Goal: Task Accomplishment & Management: Use online tool/utility

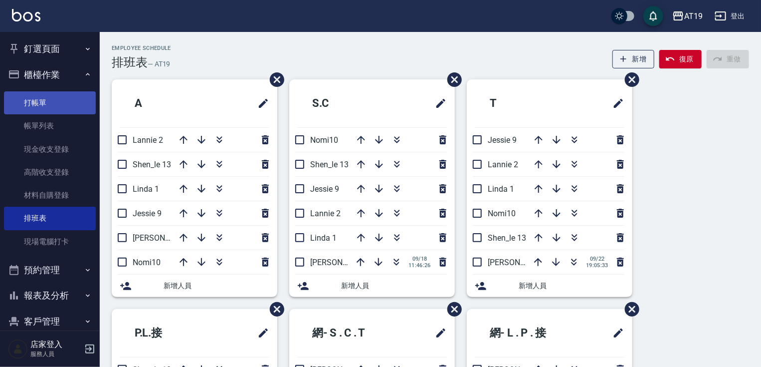
drag, startPoint x: 70, startPoint y: 108, endPoint x: 83, endPoint y: 100, distance: 15.5
click at [70, 108] on link "打帳單" at bounding box center [50, 102] width 92 height 23
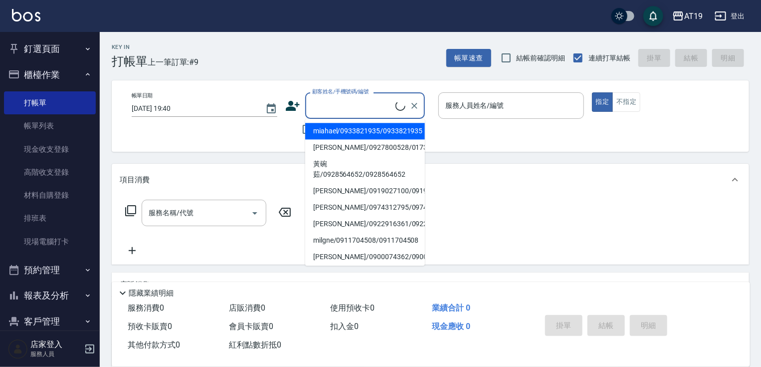
click at [371, 98] on input "顧客姓名/手機號碼/編號" at bounding box center [353, 105] width 86 height 17
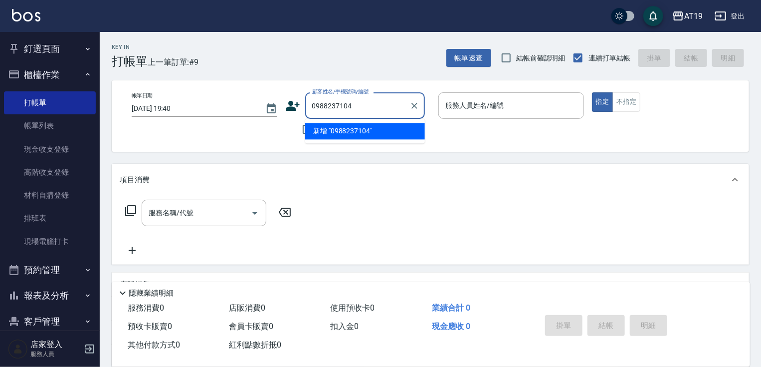
drag, startPoint x: 357, startPoint y: 102, endPoint x: 307, endPoint y: 103, distance: 49.9
click at [307, 103] on div "0988237104 顧客姓名/手機號碼/編號" at bounding box center [365, 105] width 120 height 26
type input "0988237104"
click at [297, 99] on icon at bounding box center [292, 105] width 15 height 15
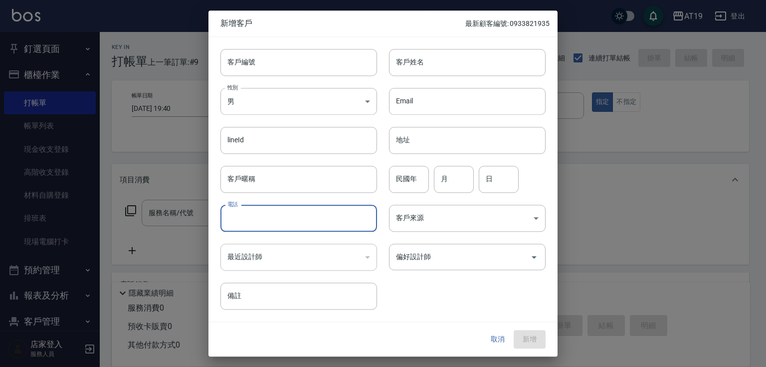
click at [281, 224] on input "電話" at bounding box center [299, 218] width 157 height 27
paste input "0988237104"
type input "0988237104"
click at [415, 66] on input "客戶姓名" at bounding box center [467, 62] width 157 height 27
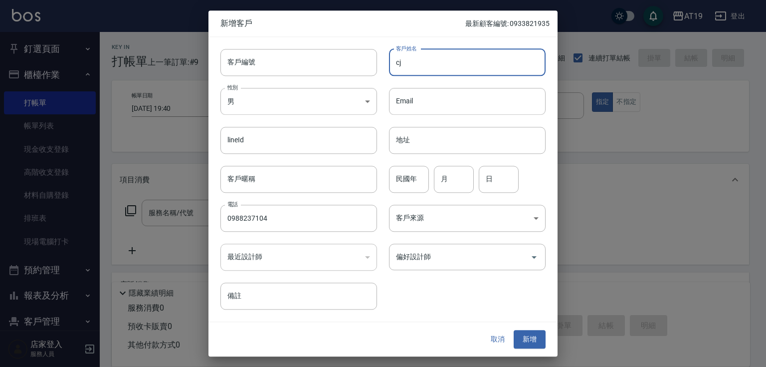
type input "c"
type input "[PERSON_NAME]"
click at [432, 260] on input "偏好設計師" at bounding box center [460, 256] width 133 height 17
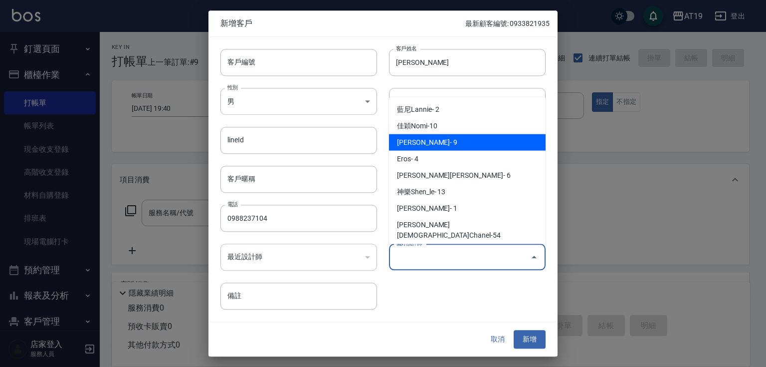
click at [447, 144] on li "[PERSON_NAME]- 9" at bounding box center [467, 142] width 157 height 16
type input "[PERSON_NAME][PERSON_NAME]"
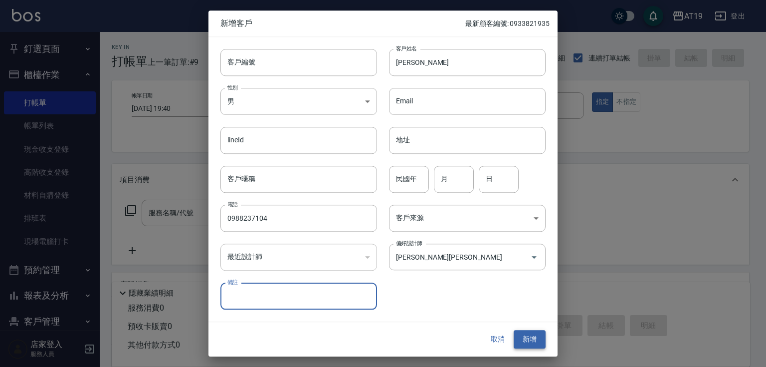
click at [533, 338] on button "新增" at bounding box center [530, 339] width 32 height 18
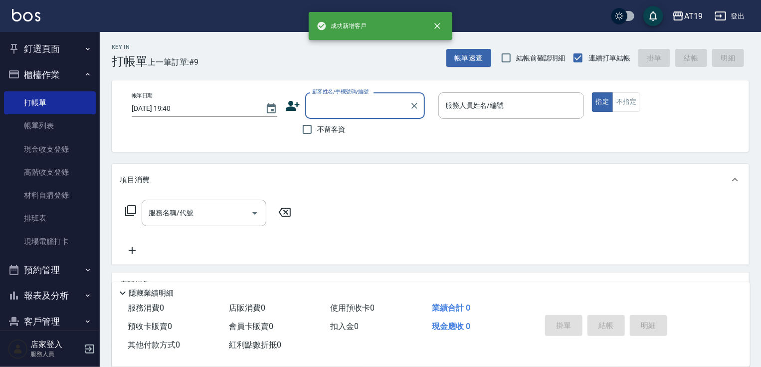
click at [341, 102] on input "顧客姓名/手機號碼/編號" at bounding box center [358, 105] width 96 height 17
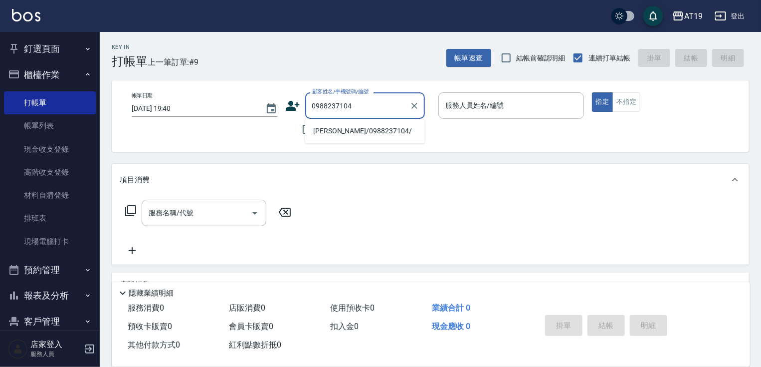
click at [348, 133] on li "[PERSON_NAME]/0988237104/" at bounding box center [365, 131] width 120 height 16
type input "[PERSON_NAME]/0988237104/"
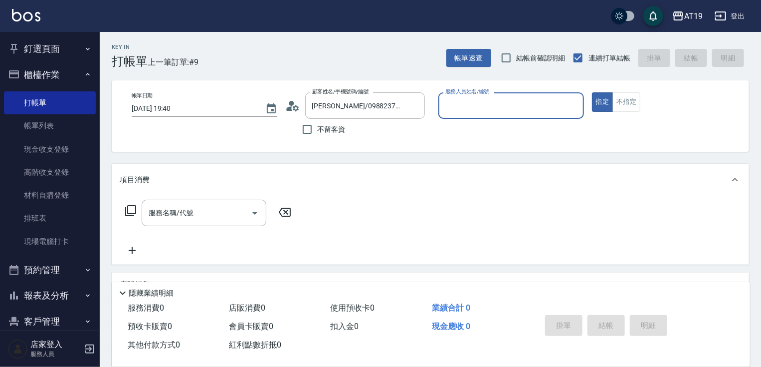
type input "[PERSON_NAME]- 9"
click at [466, 107] on input "[PERSON_NAME]- 9" at bounding box center [504, 105] width 122 height 17
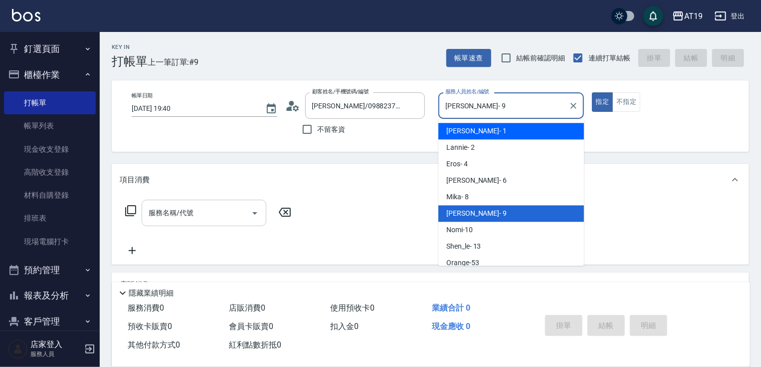
click at [223, 215] on input "服務名稱/代號" at bounding box center [196, 212] width 101 height 17
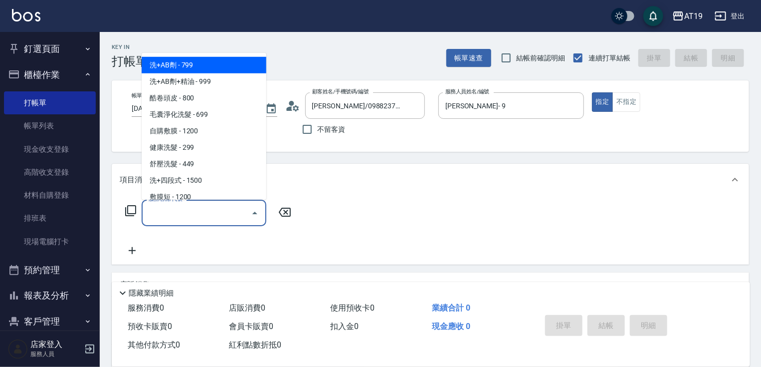
type input "5"
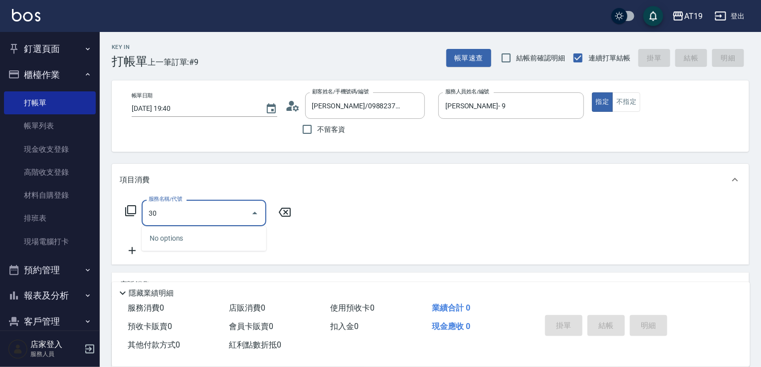
type input "301"
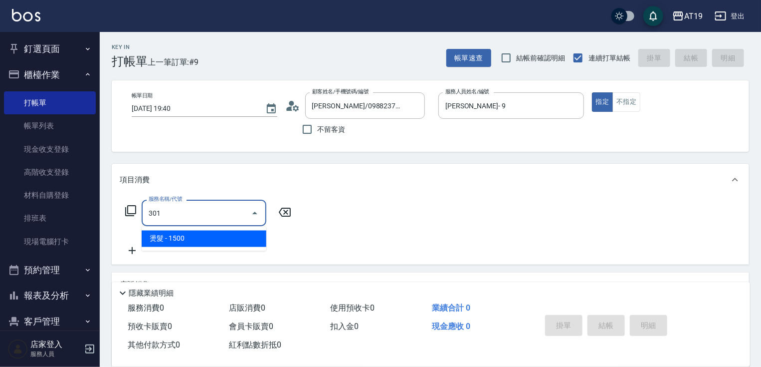
click at [215, 241] on span "燙髮 - 1500" at bounding box center [204, 238] width 125 height 16
type input "150"
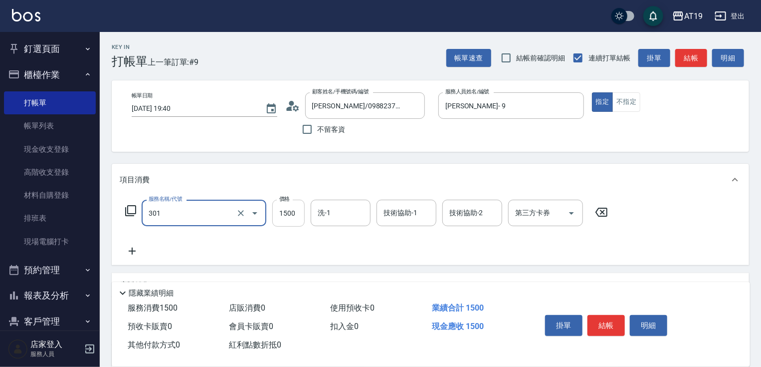
type input "燙髮(301)"
click at [283, 217] on input "1500" at bounding box center [288, 213] width 32 height 27
type input "1"
type input "0"
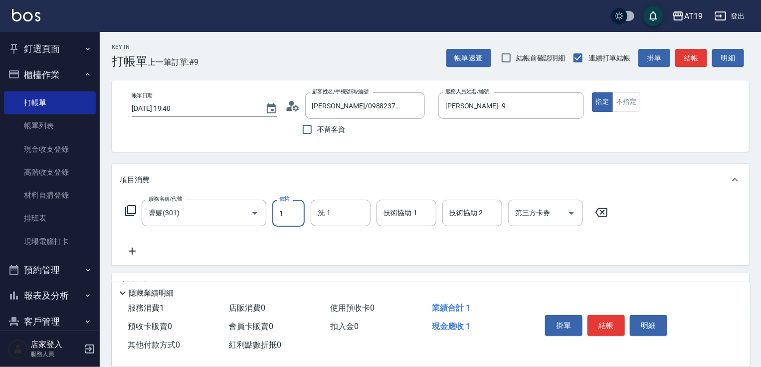
type input "18"
type input "10"
type input "1800"
click at [291, 213] on input "1800" at bounding box center [288, 213] width 32 height 27
type input "10"
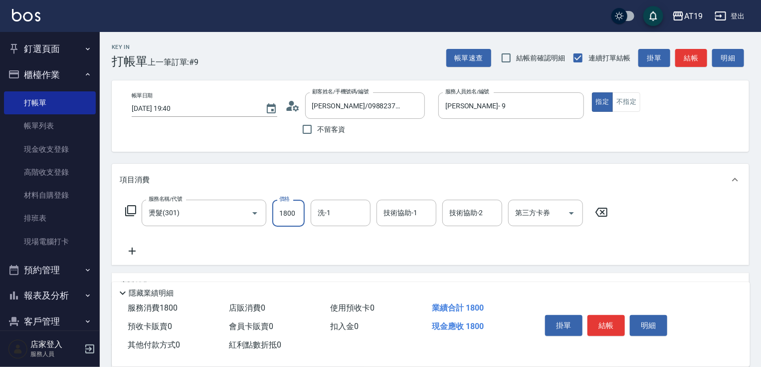
type input "180"
type input "1880"
click at [136, 251] on icon at bounding box center [132, 250] width 7 height 7
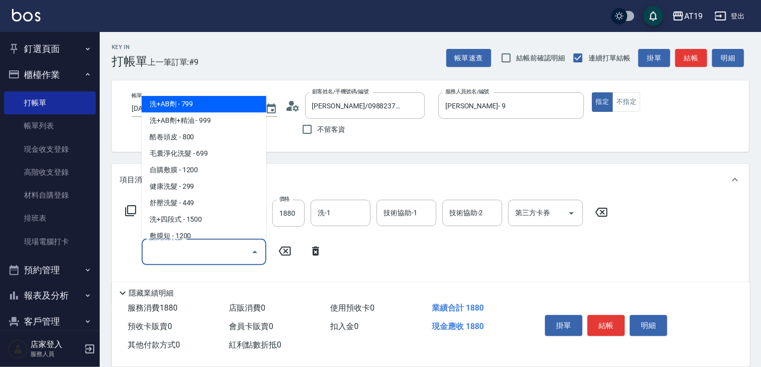
click at [154, 253] on input "服務名稱/代號" at bounding box center [196, 251] width 101 height 17
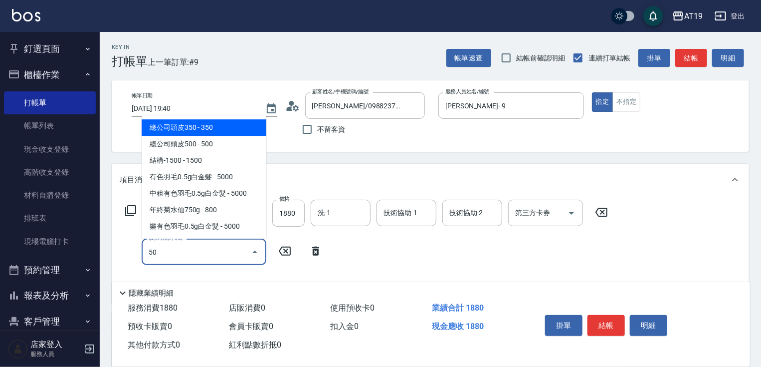
type input "501"
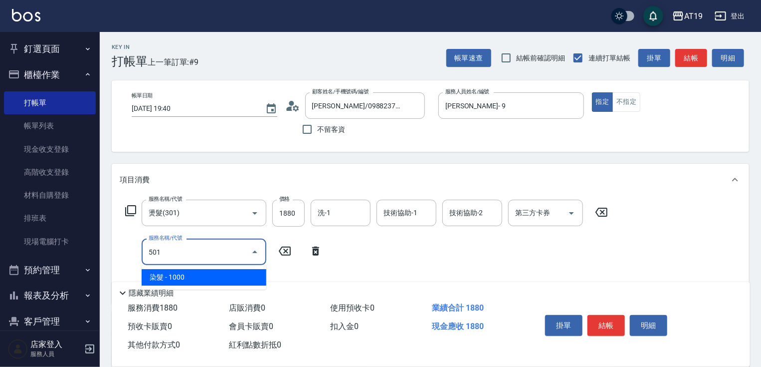
drag, startPoint x: 167, startPoint y: 282, endPoint x: 173, endPoint y: 278, distance: 7.2
click at [168, 282] on span "染髮 - 1000" at bounding box center [204, 277] width 125 height 16
type input "280"
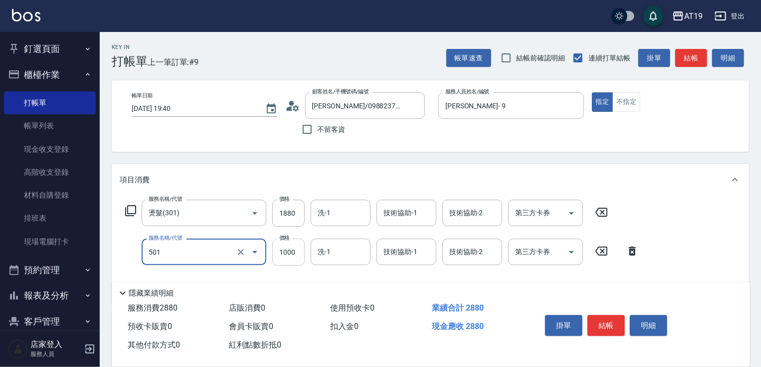
type input "染髮(501)"
click at [287, 259] on input "1000" at bounding box center [288, 251] width 32 height 27
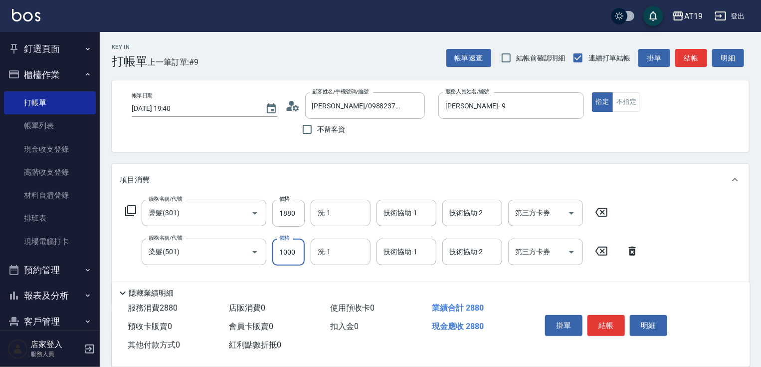
type input "2"
type input "180"
type input "11"
type input "190"
type input "1129"
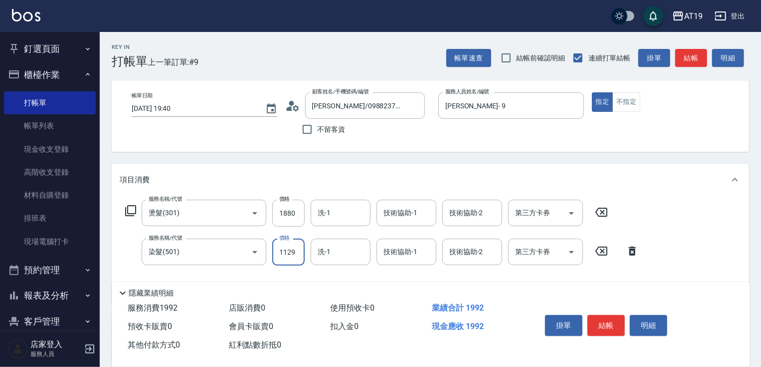
type input "300"
type input "11299"
type input "1310"
click at [285, 251] on input "11299" at bounding box center [288, 251] width 32 height 27
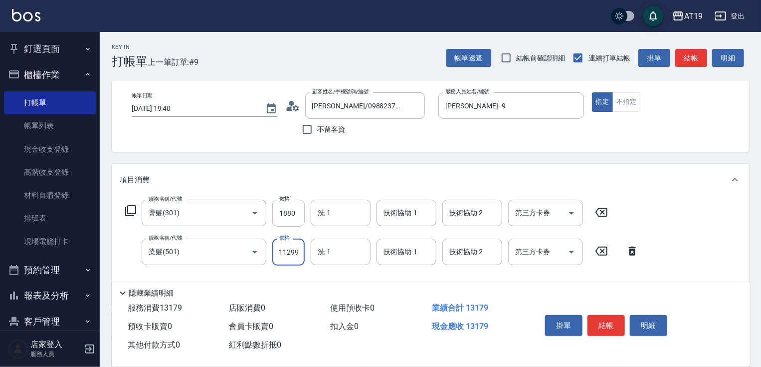
type input "1299"
type input "310"
type input "1299"
click at [603, 322] on button "結帳" at bounding box center [606, 325] width 37 height 21
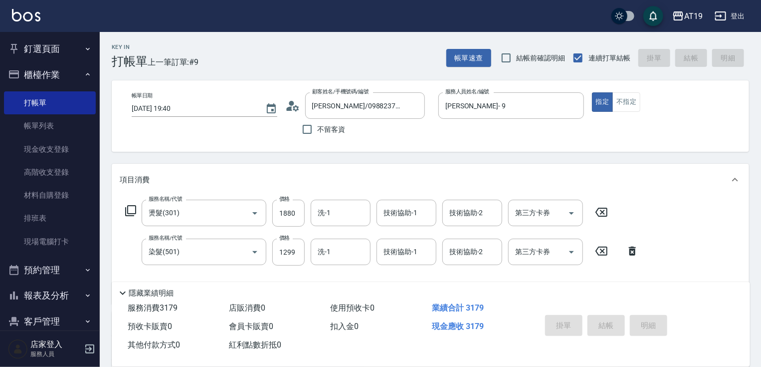
type input "[DATE] 19:41"
type input "0"
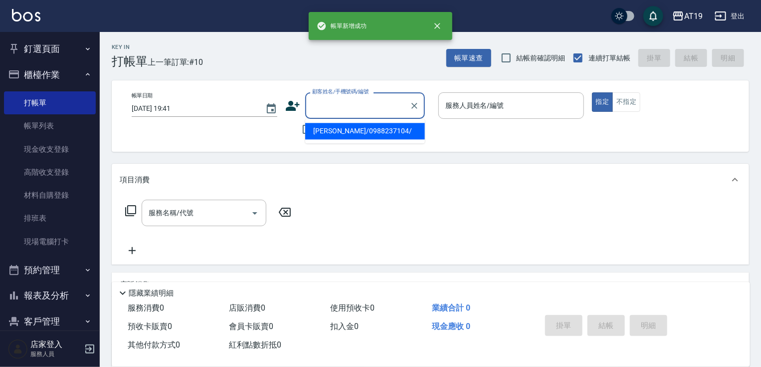
click at [331, 110] on input "顧客姓名/手機號碼/編號" at bounding box center [358, 105] width 96 height 17
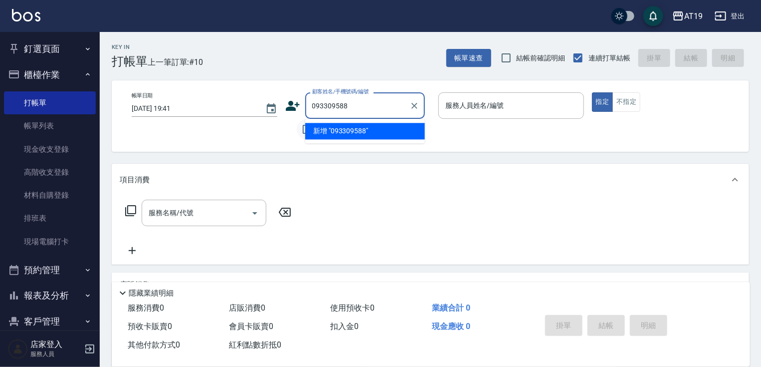
type input "093309588"
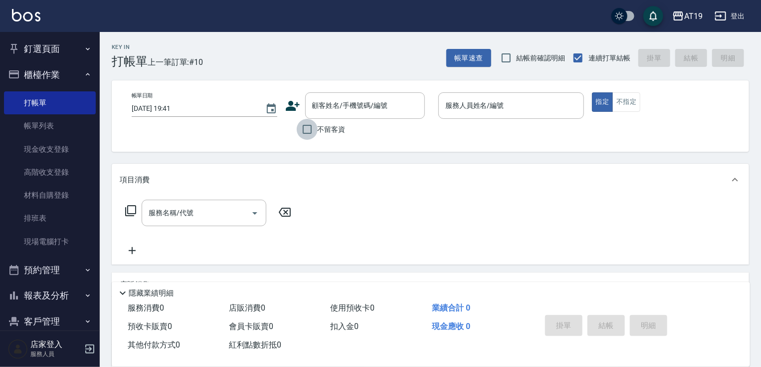
click at [297, 123] on input "不留客資" at bounding box center [307, 129] width 21 height 21
checkbox input "true"
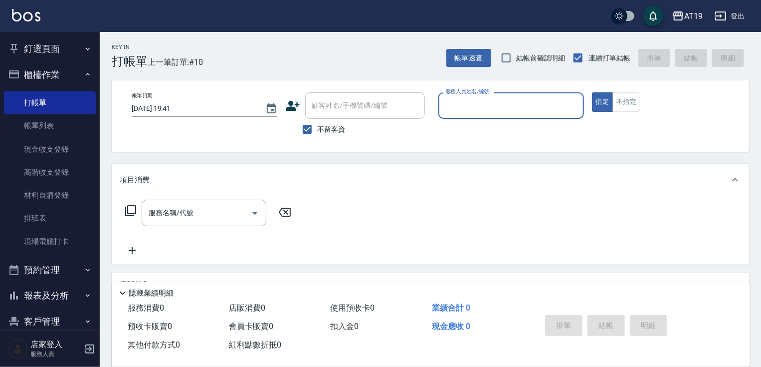
click at [461, 109] on input "服務人員姓名/編號" at bounding box center [511, 105] width 137 height 17
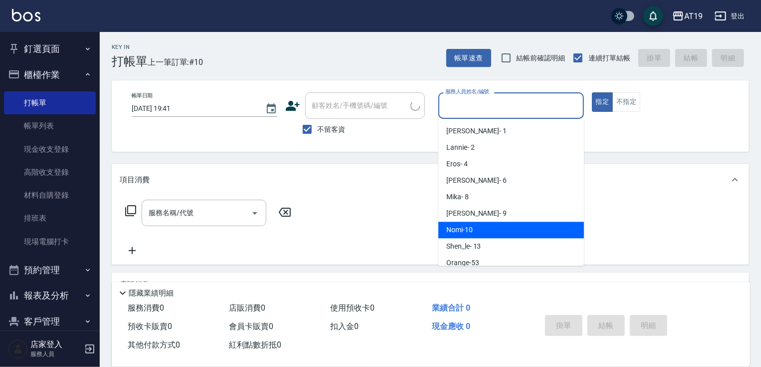
drag, startPoint x: 472, startPoint y: 229, endPoint x: 470, endPoint y: 222, distance: 8.1
click at [472, 229] on span "Nomi -10" at bounding box center [460, 229] width 26 height 10
type input "Nomi-10"
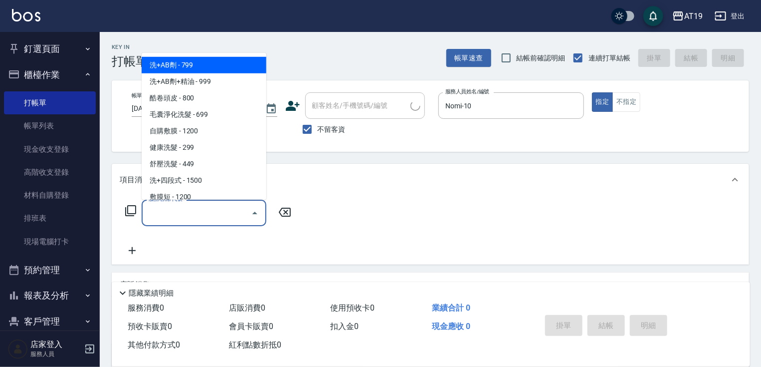
click at [182, 209] on div "服務名稱/代號 服務名稱/代號" at bounding box center [204, 213] width 125 height 26
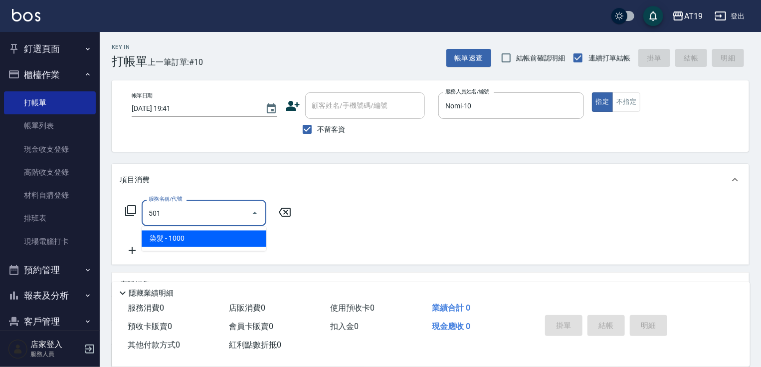
click at [209, 240] on span "染髮 - 1000" at bounding box center [204, 238] width 125 height 16
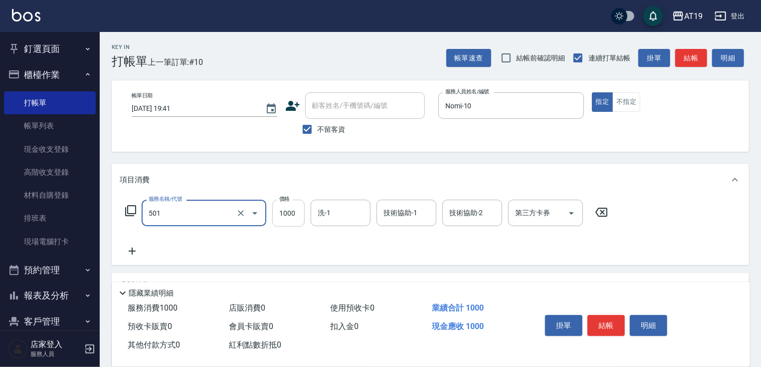
type input "染髮(501)"
click at [293, 218] on input "1000" at bounding box center [288, 213] width 32 height 27
type input "1180"
click at [607, 323] on button "結帳" at bounding box center [606, 325] width 37 height 21
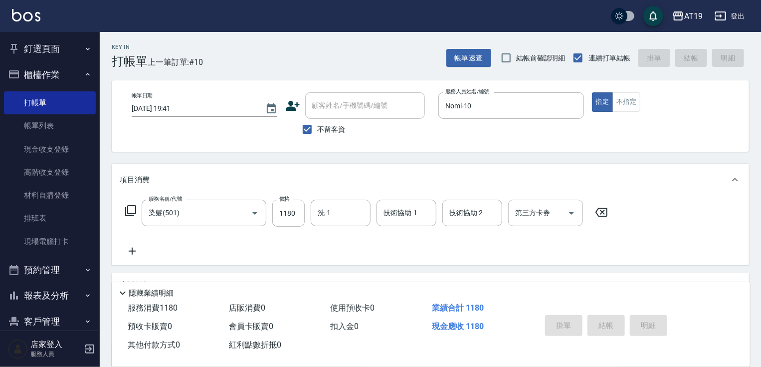
type input "[DATE] 19:42"
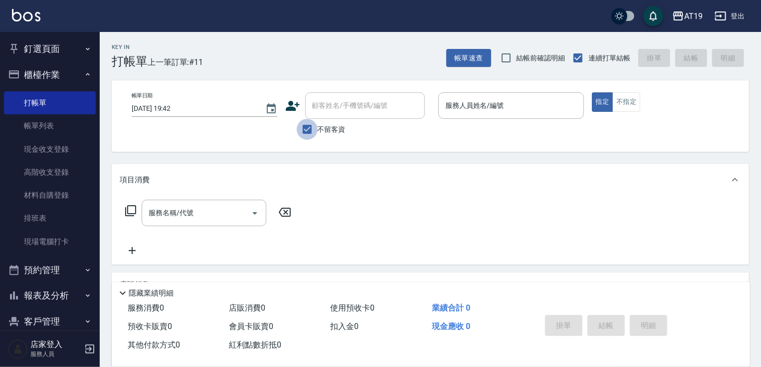
click at [309, 132] on input "不留客資" at bounding box center [307, 129] width 21 height 21
checkbox input "false"
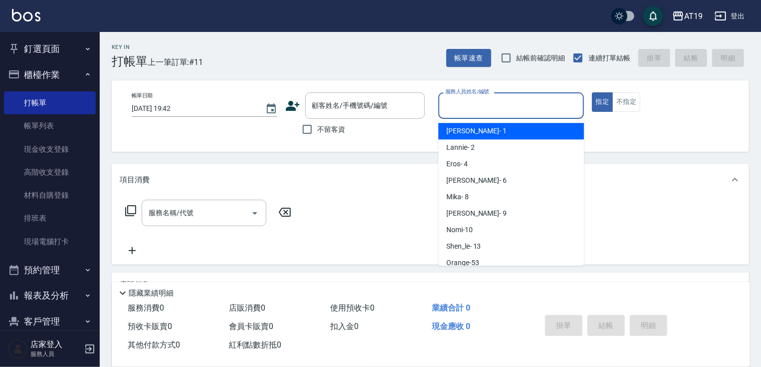
drag, startPoint x: 461, startPoint y: 102, endPoint x: 566, endPoint y: 112, distance: 105.3
click at [469, 103] on input "服務人員姓名/編號" at bounding box center [511, 105] width 137 height 17
click at [625, 99] on button "不指定" at bounding box center [627, 101] width 28 height 19
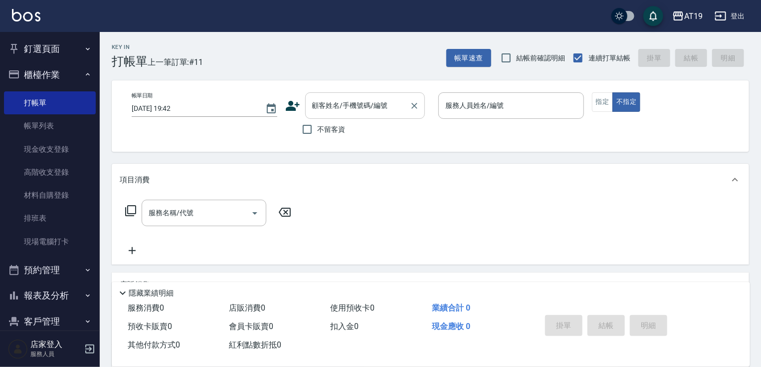
drag, startPoint x: 305, startPoint y: 131, endPoint x: 336, endPoint y: 107, distance: 39.1
click at [321, 118] on div "顧客姓名/手機號碼/編號 顧客姓名/手機號碼/編號 不留客資" at bounding box center [358, 115] width 146 height 47
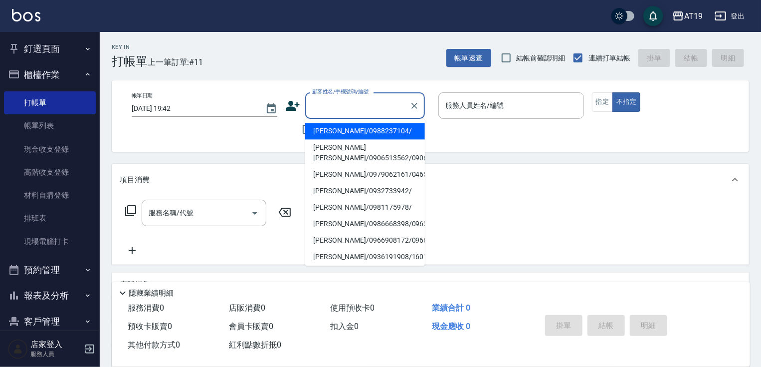
click at [338, 105] on input "顧客姓名/手機號碼/編號" at bounding box center [358, 105] width 96 height 17
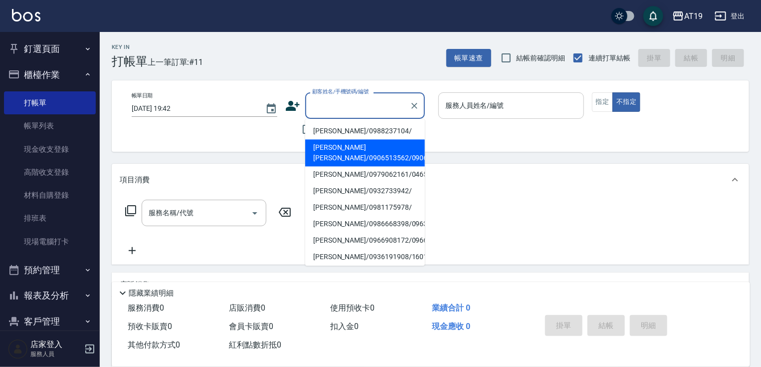
click at [450, 111] on input "服務人員姓名/編號" at bounding box center [511, 105] width 137 height 17
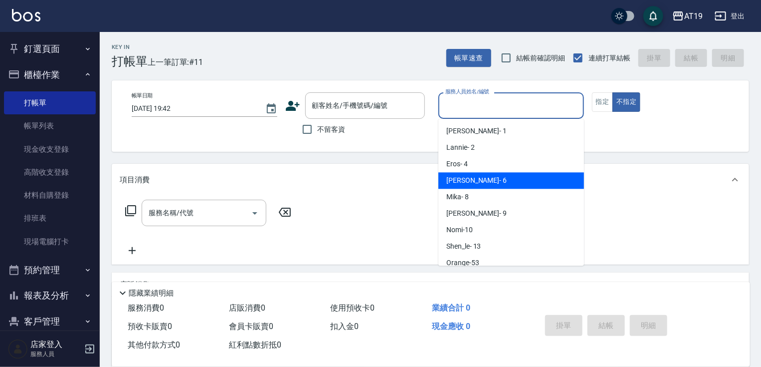
drag, startPoint x: 471, startPoint y: 182, endPoint x: 352, endPoint y: 174, distance: 120.0
click at [436, 178] on body "AT19 登出 釘選頁面 打帳單 帳單列表 排班表 現場電腦打卡 店家日報表 互助日報表 設計師日報表 櫃檯作業 打帳單 帳單列表 現金收支登錄 高階收支登錄…" at bounding box center [380, 255] width 761 height 511
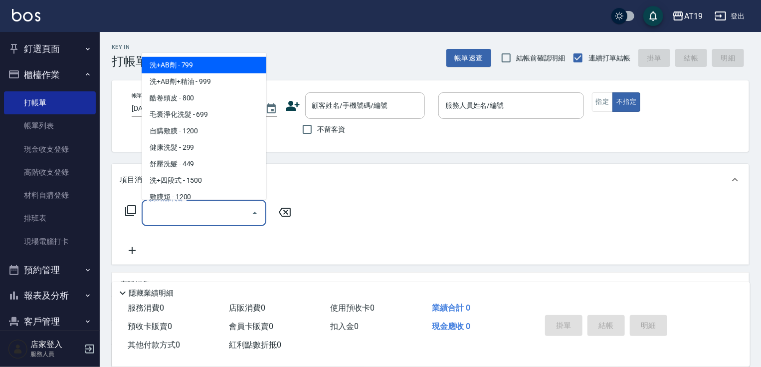
click at [173, 210] on input "服務名稱/代號" at bounding box center [196, 212] width 101 height 17
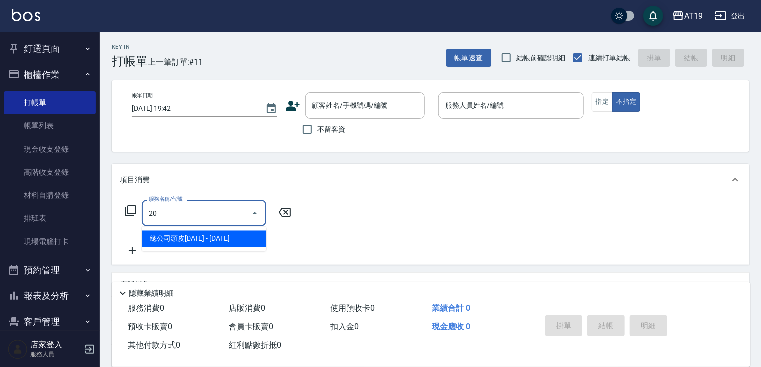
type input "201"
drag, startPoint x: 175, startPoint y: 233, endPoint x: 197, endPoint y: 231, distance: 21.5
click at [176, 233] on span "洗髮 - 300" at bounding box center [204, 238] width 125 height 16
type input "30"
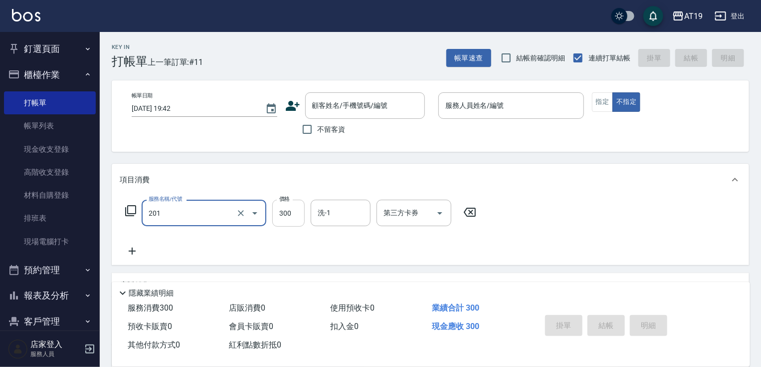
type input "洗髮(201)"
click at [284, 216] on input "300" at bounding box center [288, 213] width 32 height 27
type input "0"
type input "10"
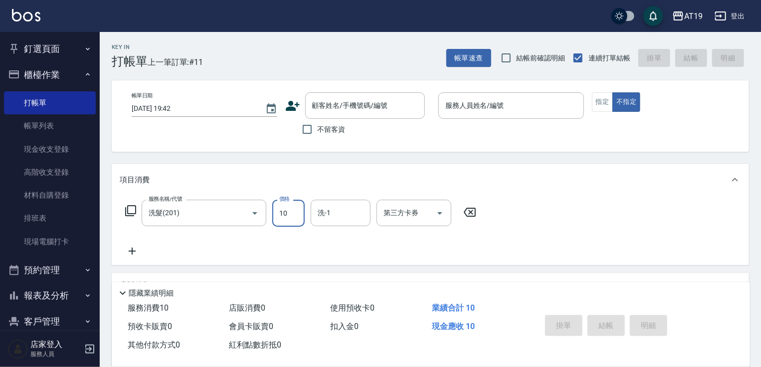
type input "10"
type input "100"
click at [130, 245] on icon at bounding box center [132, 251] width 25 height 12
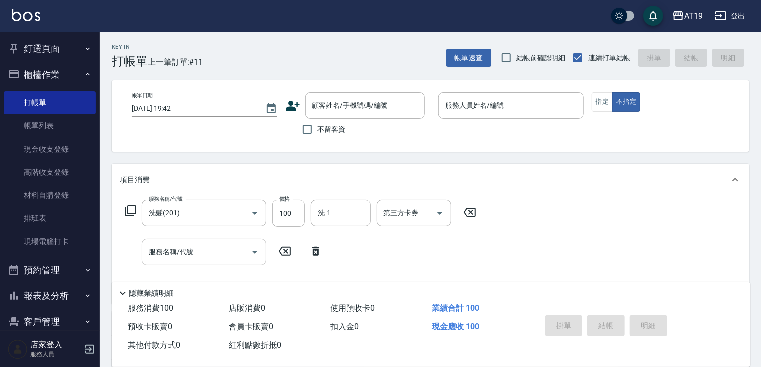
click at [188, 251] on input "服務名稱/代號" at bounding box center [196, 251] width 101 height 17
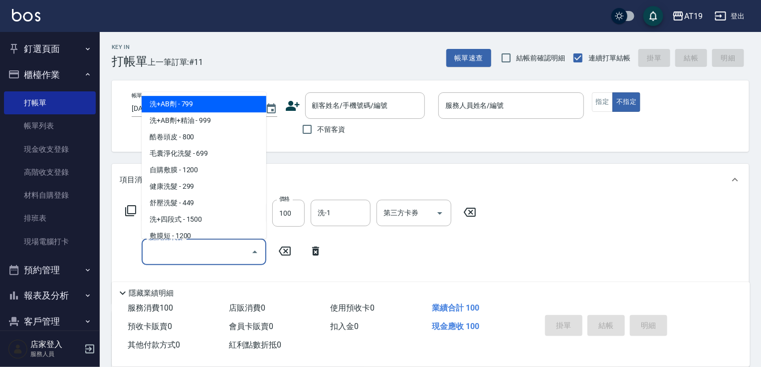
click at [166, 249] on input "服務名稱/代號" at bounding box center [196, 251] width 101 height 17
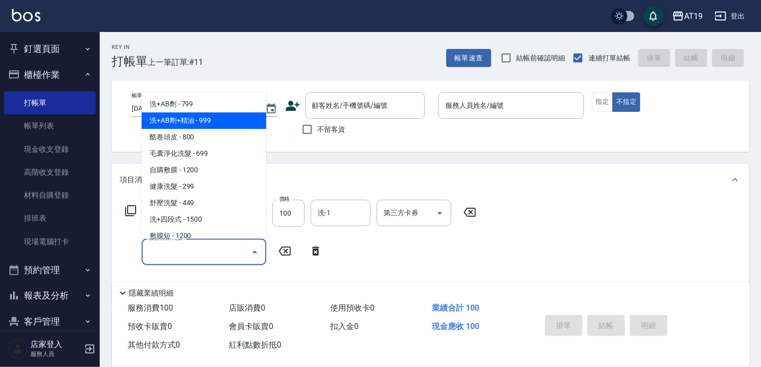
click at [236, 126] on span "洗+AB劑+精油 - 999" at bounding box center [204, 120] width 125 height 16
type input "100"
type input "洗+AB劑+精油(102)"
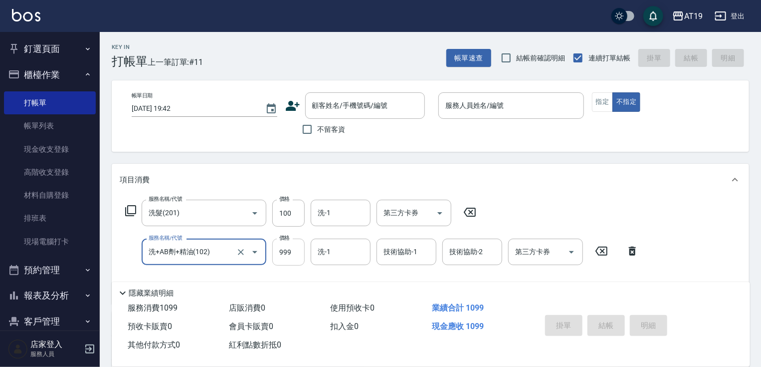
click at [301, 253] on input "999" at bounding box center [288, 251] width 32 height 27
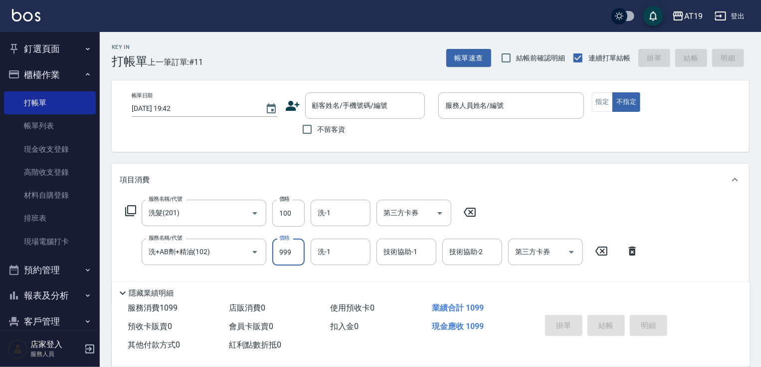
type input "10"
type input "100"
type input "110"
type input "1000"
drag, startPoint x: 311, startPoint y: 130, endPoint x: 322, endPoint y: 147, distance: 20.2
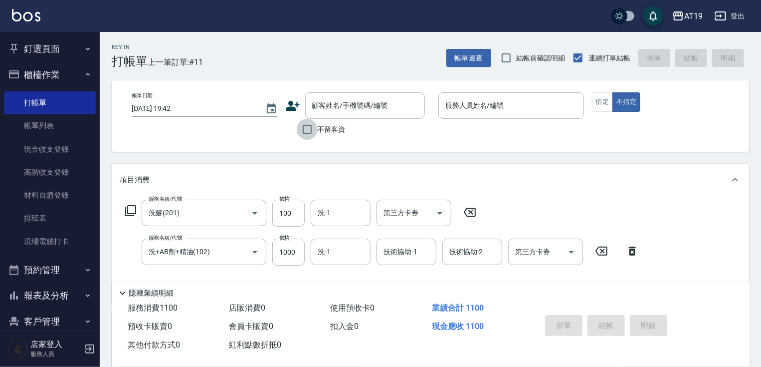
click at [311, 131] on input "不留客資" at bounding box center [307, 129] width 21 height 21
checkbox input "true"
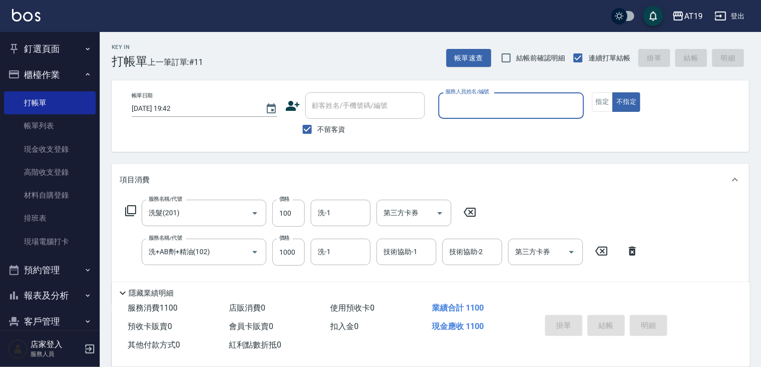
click at [462, 112] on input "服務人員姓名/編號" at bounding box center [511, 105] width 137 height 17
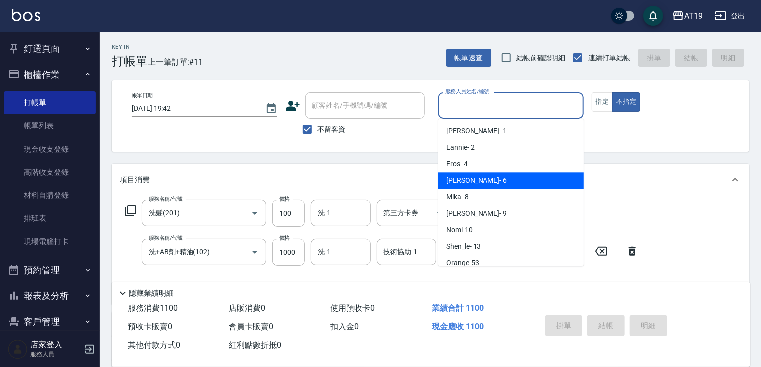
click at [489, 177] on div "[PERSON_NAME] - 6" at bounding box center [512, 180] width 146 height 16
type input "[PERSON_NAME]- 6"
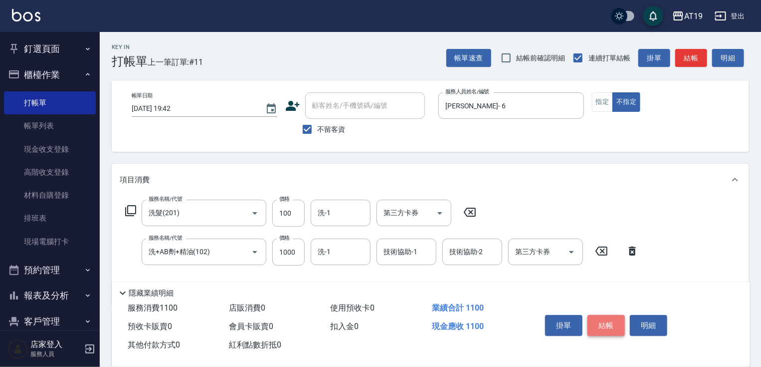
click at [609, 317] on button "結帳" at bounding box center [606, 325] width 37 height 21
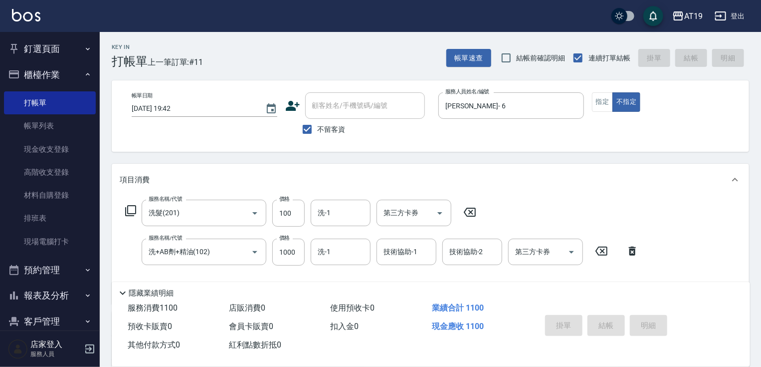
type input "[DATE] 20:05"
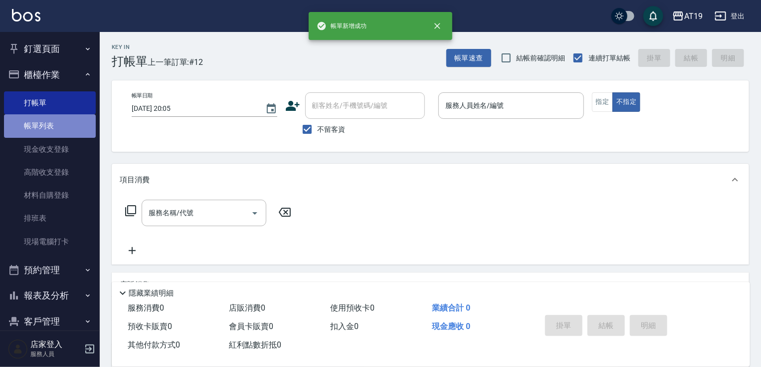
click at [68, 126] on link "帳單列表" at bounding box center [50, 125] width 92 height 23
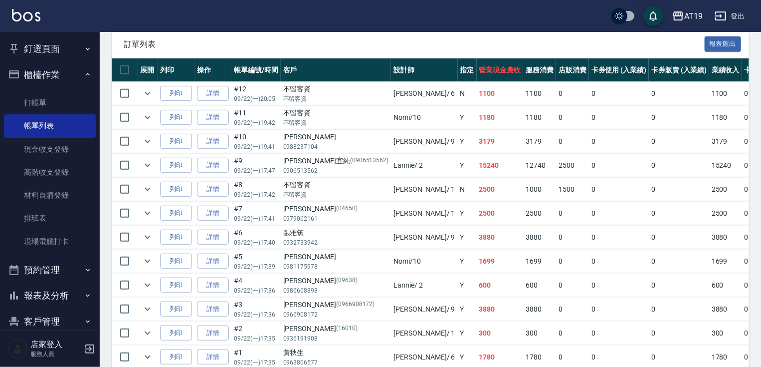
scroll to position [295, 0]
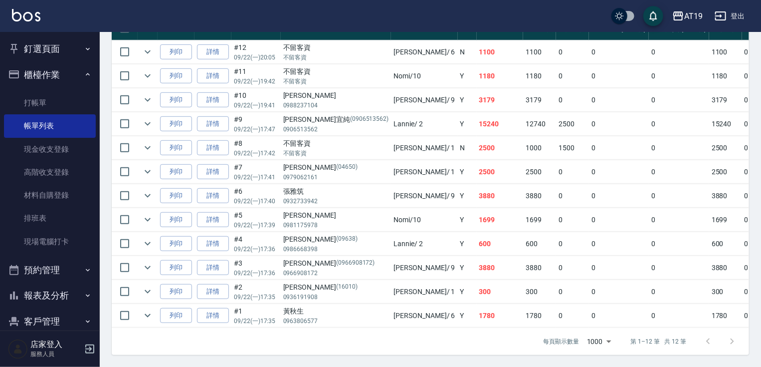
click at [77, 297] on button "報表及分析" at bounding box center [50, 295] width 92 height 26
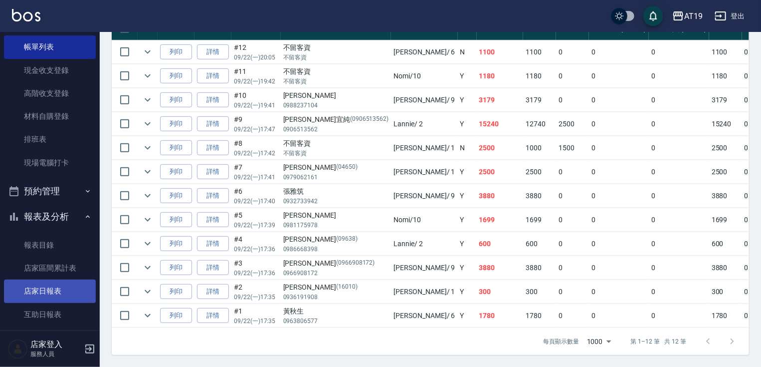
scroll to position [80, 0]
click at [70, 286] on link "店家日報表" at bounding box center [50, 289] width 92 height 23
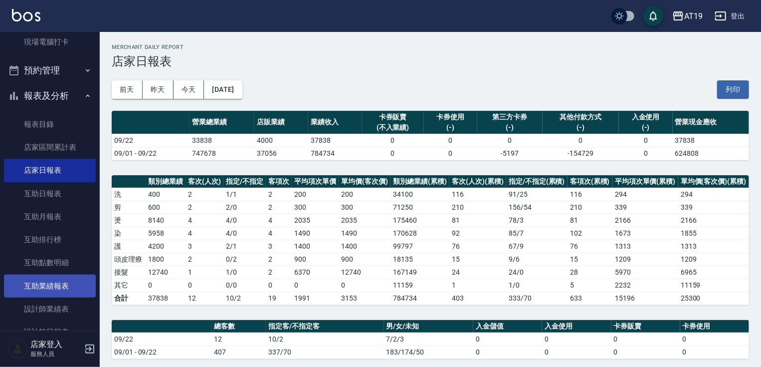
scroll to position [239, 0]
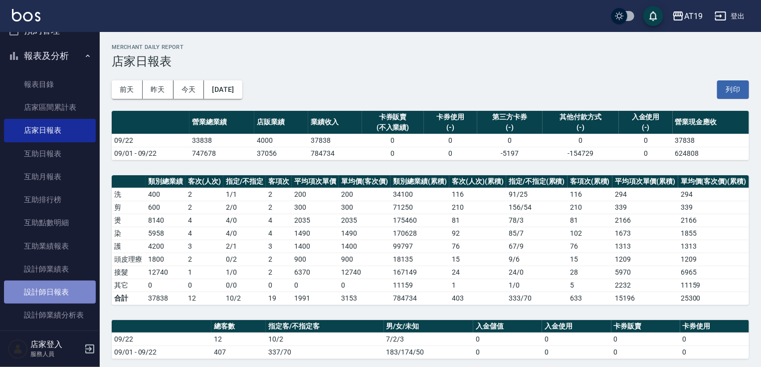
click at [66, 288] on link "設計師日報表" at bounding box center [50, 291] width 92 height 23
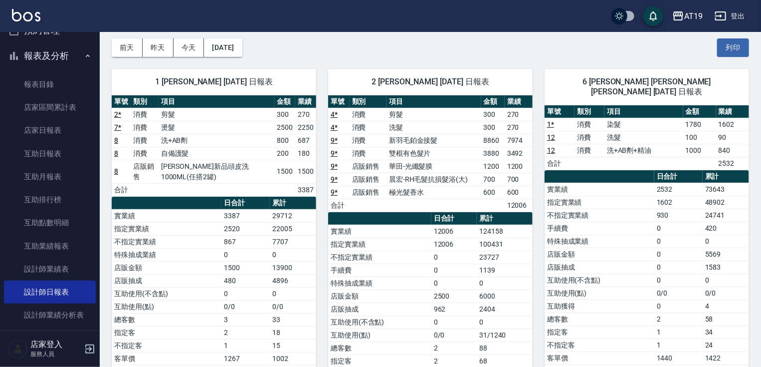
scroll to position [40, 0]
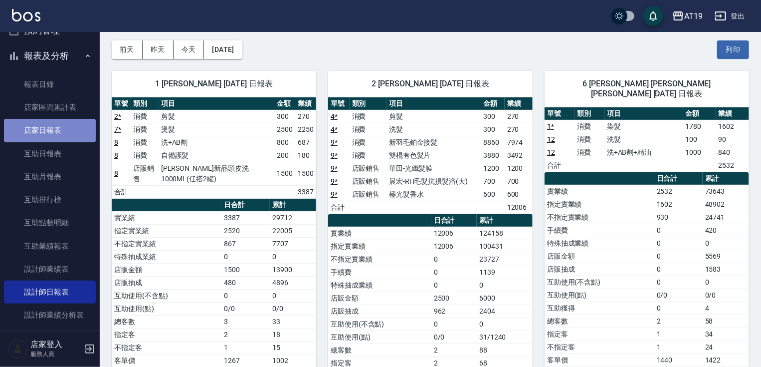
click at [60, 134] on link "店家日報表" at bounding box center [50, 130] width 92 height 23
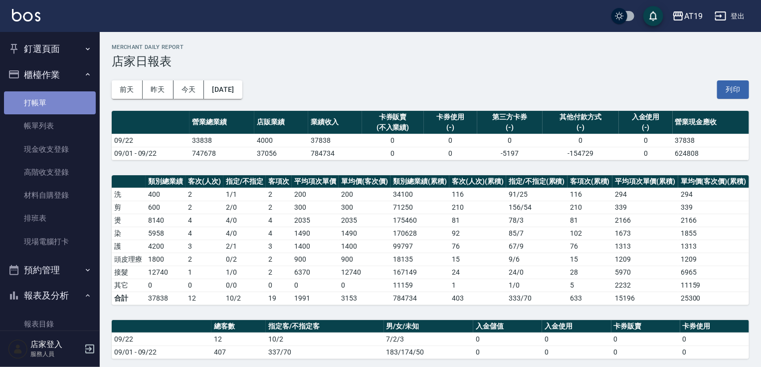
click at [72, 100] on link "打帳單" at bounding box center [50, 102] width 92 height 23
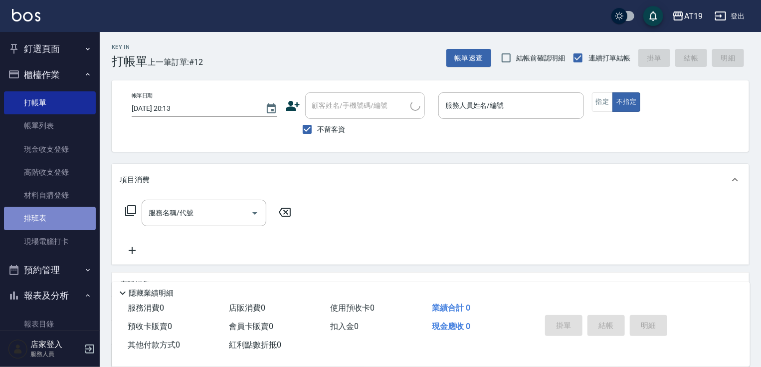
click at [64, 221] on link "排班表" at bounding box center [50, 218] width 92 height 23
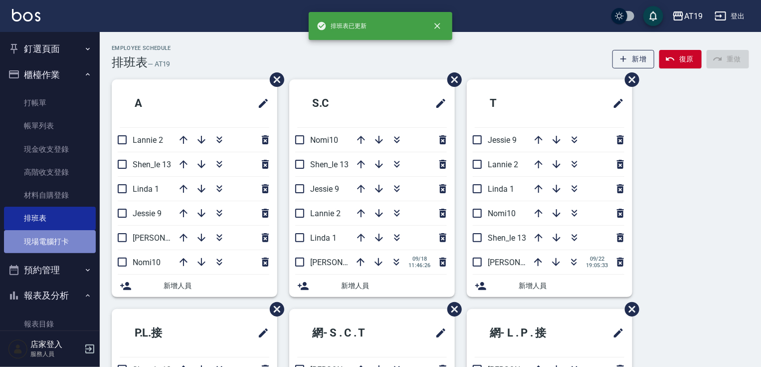
click at [76, 251] on link "現場電腦打卡" at bounding box center [50, 241] width 92 height 23
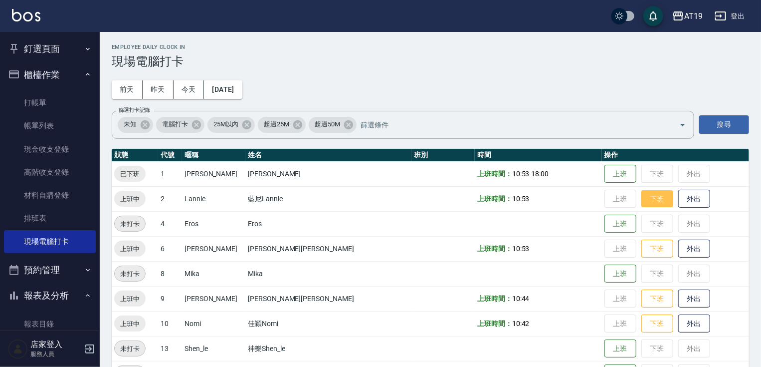
click at [642, 198] on button "下班" at bounding box center [658, 198] width 32 height 17
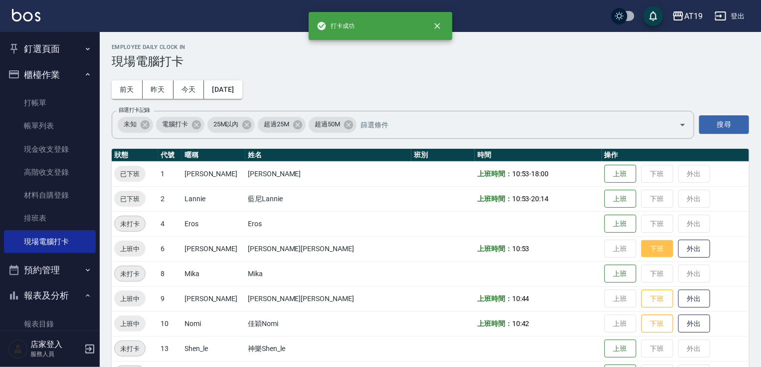
click at [642, 243] on button "下班" at bounding box center [658, 248] width 32 height 17
click at [642, 296] on button "下班" at bounding box center [658, 298] width 32 height 17
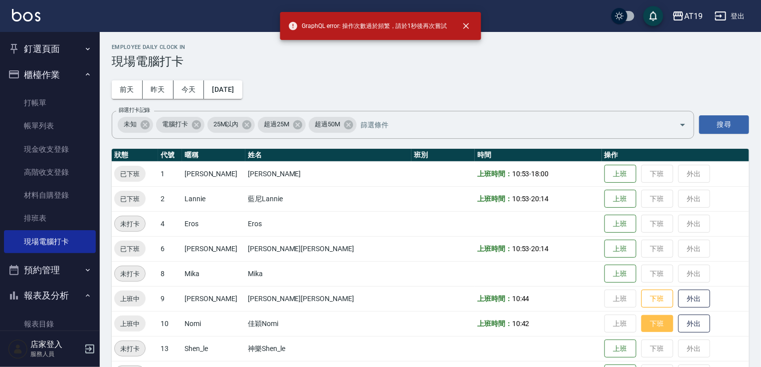
click at [642, 322] on button "下班" at bounding box center [658, 323] width 32 height 17
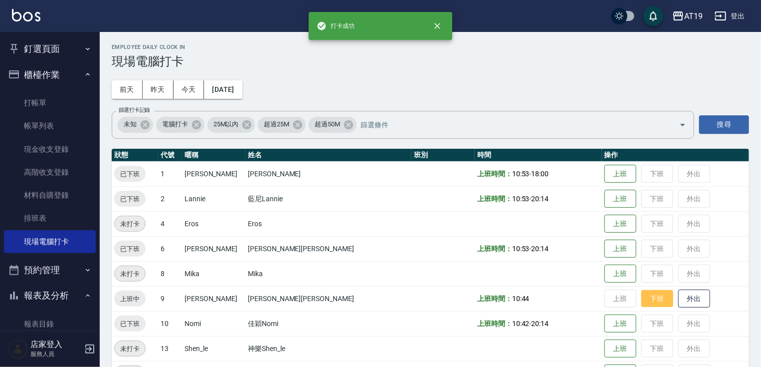
click at [642, 302] on button "下班" at bounding box center [658, 298] width 32 height 17
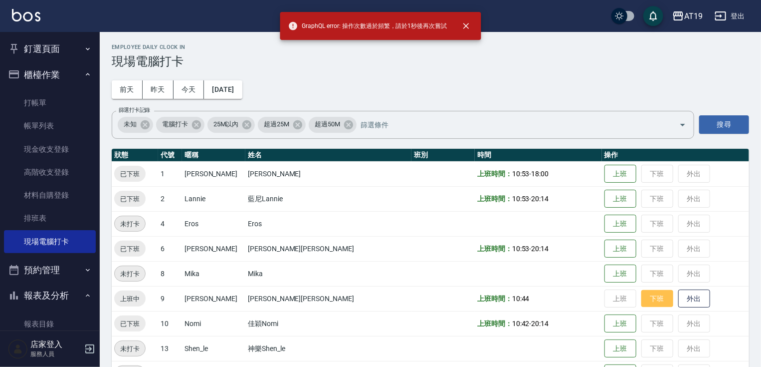
click at [642, 299] on button "下班" at bounding box center [658, 298] width 32 height 17
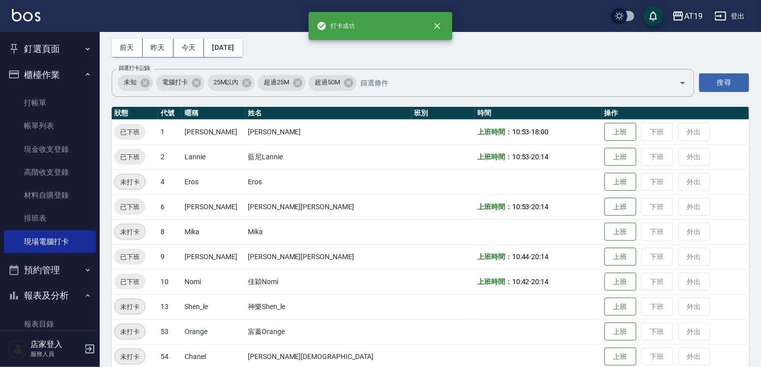
scroll to position [81, 0]
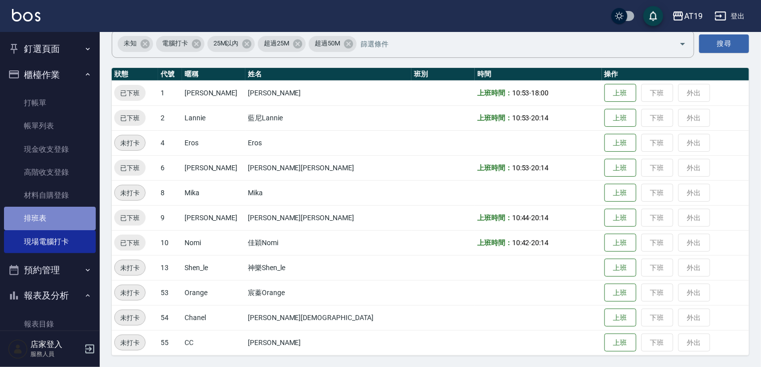
click at [55, 220] on link "排班表" at bounding box center [50, 218] width 92 height 23
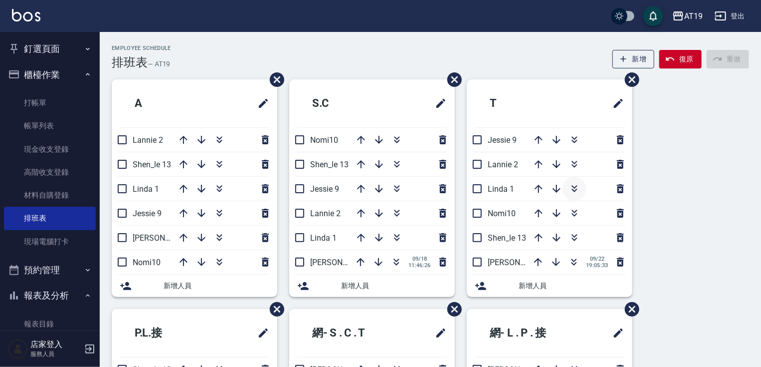
click at [575, 185] on icon "button" at bounding box center [575, 189] width 12 height 12
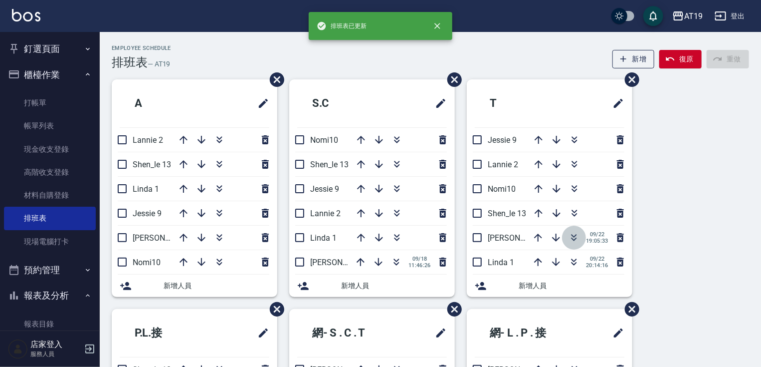
click at [572, 231] on icon "button" at bounding box center [574, 237] width 12 height 12
